Goal: Task Accomplishment & Management: Manage account settings

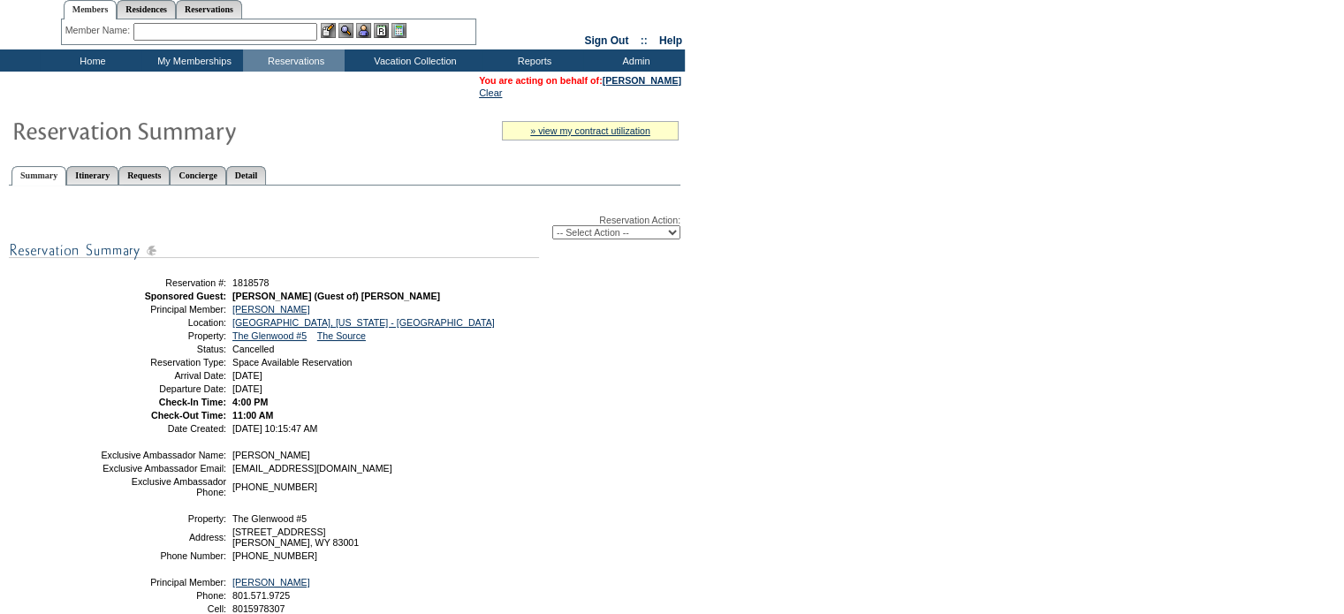
scroll to position [88, 0]
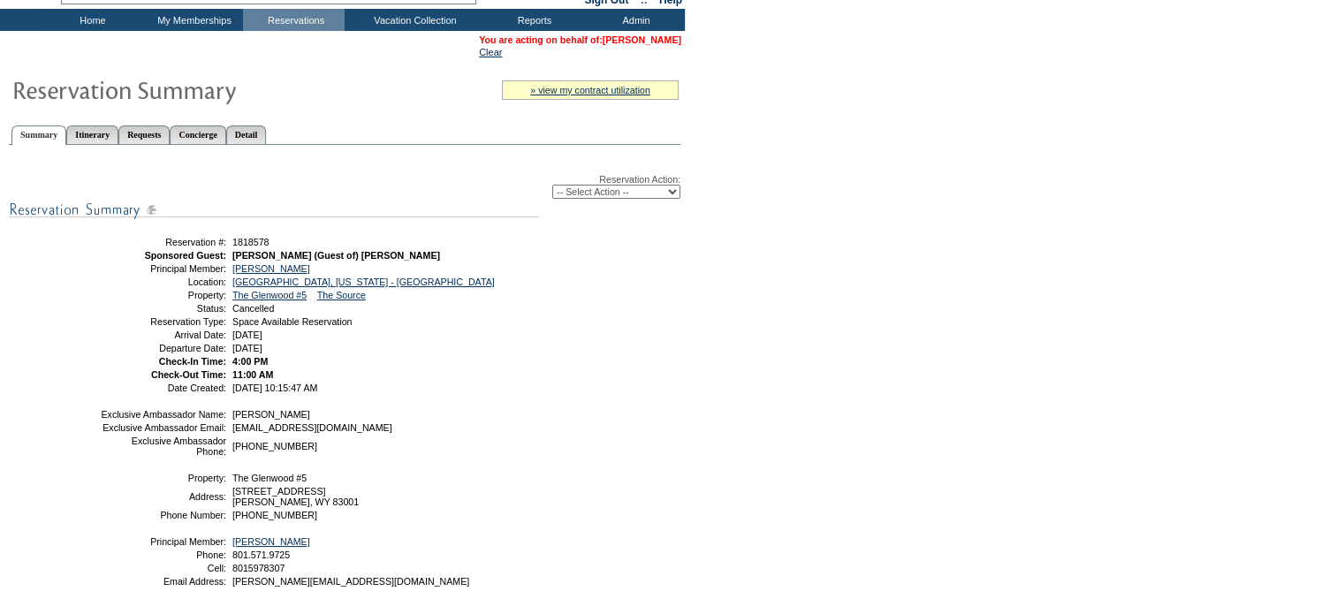
click at [636, 38] on link "[PERSON_NAME]" at bounding box center [642, 39] width 79 height 11
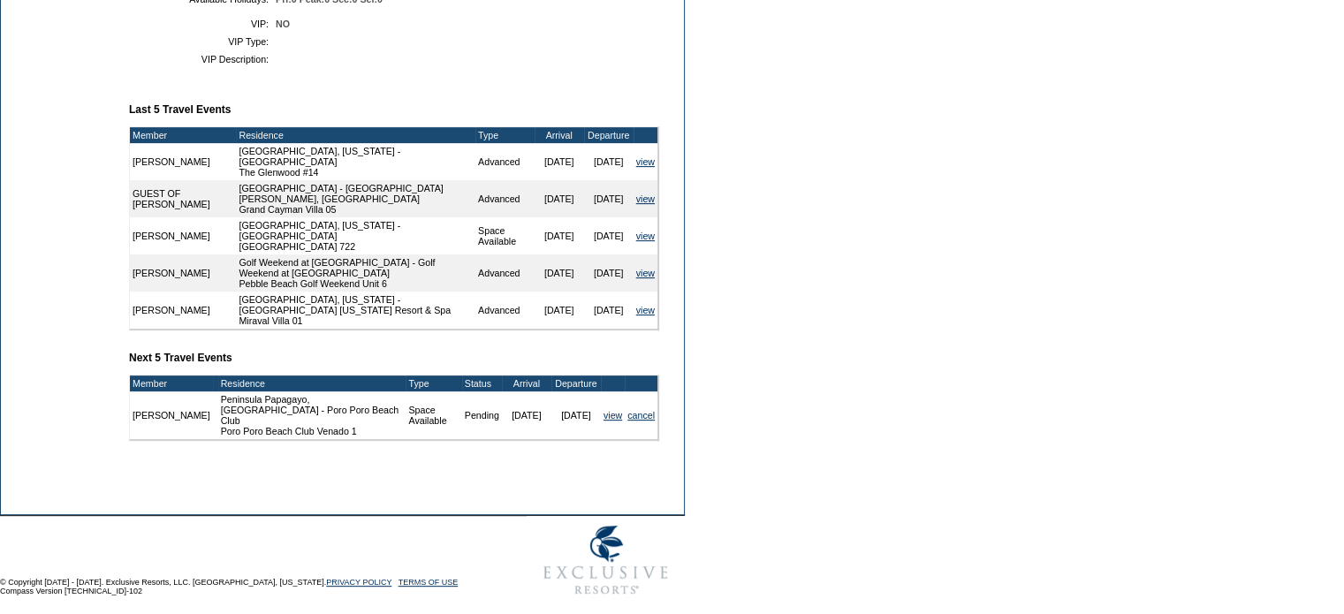
scroll to position [601, 0]
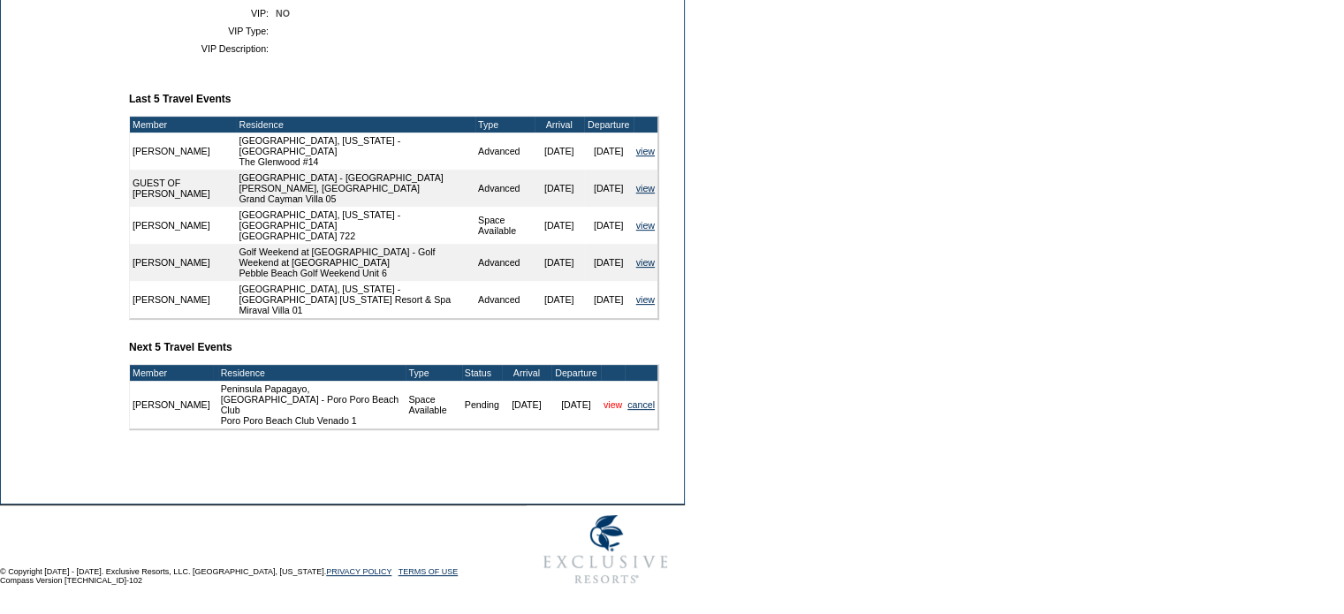
click at [604, 401] on link "view" at bounding box center [613, 404] width 19 height 11
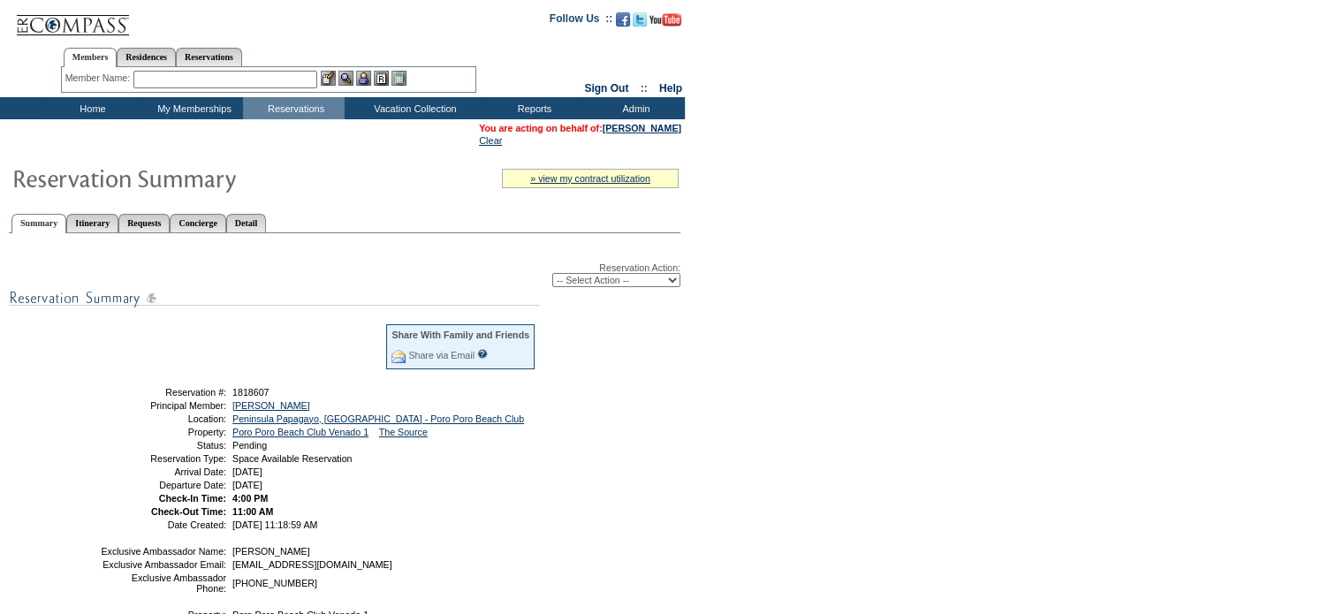
click at [669, 282] on select "-- Select Action -- Modify Reservation Dates Modify Reservation Cost Modify Occ…" at bounding box center [616, 280] width 128 height 14
select select "ChangeDates"
click at [552, 273] on select "-- Select Action -- Modify Reservation Dates Modify Reservation Cost Modify Occ…" at bounding box center [616, 280] width 128 height 14
